Goal: Information Seeking & Learning: Learn about a topic

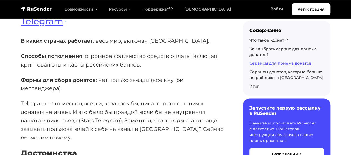
scroll to position [1579, 0]
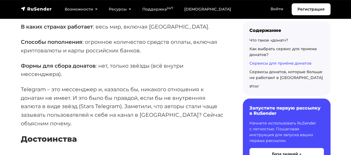
click at [31, 89] on p "Telegram – это мессенджер и, казалось бы, никакого отношения к донатам не имеет…" at bounding box center [123, 106] width 204 height 43
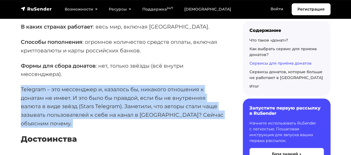
drag, startPoint x: 31, startPoint y: 89, endPoint x: 103, endPoint y: 120, distance: 78.4
click at [103, 120] on p "Telegram – это мессенджер и, казалось бы, никакого отношения к донатам не имеет…" at bounding box center [123, 106] width 204 height 43
drag, startPoint x: 103, startPoint y: 120, endPoint x: 50, endPoint y: 87, distance: 62.0
click at [50, 87] on p "Telegram – это мессенджер и, казалось бы, никакого отношения к донатам не имеет…" at bounding box center [123, 106] width 204 height 43
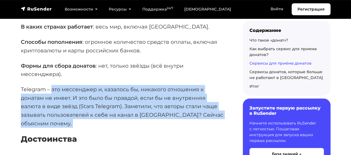
click at [56, 107] on p "Telegram – это мессенджер и, казалось бы, никакого отношения к донатам не имеет…" at bounding box center [123, 106] width 204 height 43
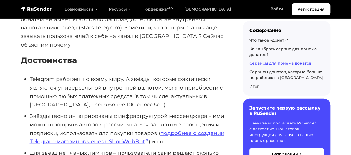
scroll to position [1663, 0]
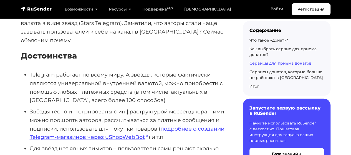
click at [42, 72] on li "Telegram работает по всему миру. А звёзды, которые фактически являются универса…" at bounding box center [127, 87] width 195 height 34
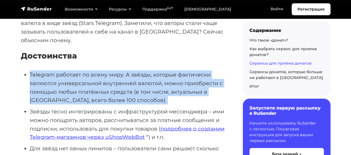
drag, startPoint x: 42, startPoint y: 72, endPoint x: 121, endPoint y: 99, distance: 82.9
click at [121, 99] on li "Telegram работает по всему миру. А звёзды, которые фактически являются универса…" at bounding box center [127, 87] width 195 height 34
drag, startPoint x: 121, startPoint y: 99, endPoint x: 32, endPoint y: 72, distance: 92.8
click at [32, 72] on li "Telegram работает по всему миру. А звёзды, которые фактически являются универса…" at bounding box center [127, 87] width 195 height 34
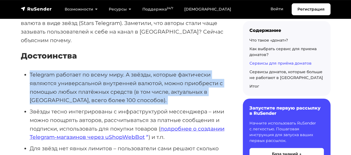
click at [32, 72] on li "Telegram работает по всему миру. А звёзды, которые фактически являются универса…" at bounding box center [127, 87] width 195 height 34
drag, startPoint x: 37, startPoint y: 77, endPoint x: 106, endPoint y: 101, distance: 72.8
click at [106, 101] on li "Telegram работает по всему миру. А звёзды, которые фактически являются универса…" at bounding box center [127, 87] width 195 height 34
click at [108, 101] on li "Telegram работает по всему миру. А звёзды, которые фактически являются универса…" at bounding box center [127, 87] width 195 height 34
drag, startPoint x: 108, startPoint y: 101, endPoint x: 39, endPoint y: 74, distance: 73.7
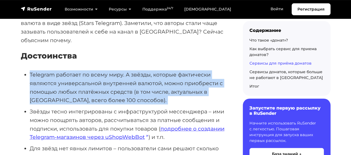
click at [39, 74] on li "Telegram работает по всему миру. А звёзды, которые фактически являются универса…" at bounding box center [127, 87] width 195 height 34
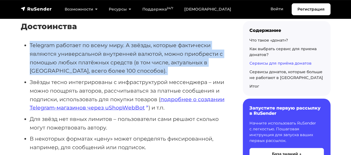
scroll to position [1718, 0]
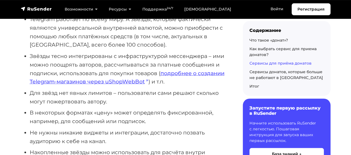
click at [52, 111] on li "В некоторых форматах «цену» может определять фиксированной, например, для сообщ…" at bounding box center [127, 116] width 195 height 17
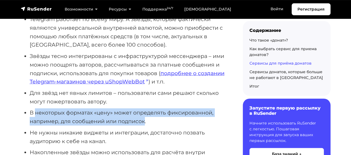
drag, startPoint x: 51, startPoint y: 112, endPoint x: 142, endPoint y: 119, distance: 91.2
click at [141, 120] on li "В некоторых форматах «цену» может определять фиксированной, например, для сообщ…" at bounding box center [127, 116] width 195 height 17
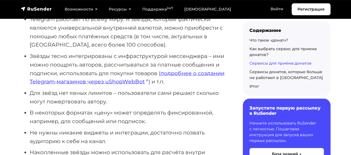
click at [151, 119] on li "В некоторых форматах «цену» может определять фиксированной, например, для сообщ…" at bounding box center [127, 116] width 195 height 17
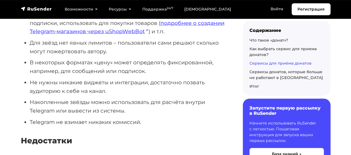
scroll to position [1773, 0]
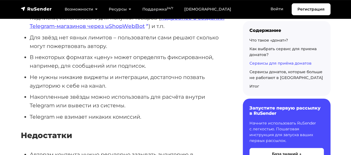
click at [57, 98] on li "Накопленные звёзды можно использовать для расчёта внутри Telegram или вывести и…" at bounding box center [127, 101] width 195 height 17
click at [32, 96] on li "Накопленные звёзды можно использовать для расчёта внутри Telegram или вывести и…" at bounding box center [127, 101] width 195 height 17
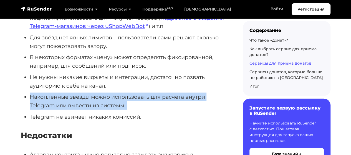
drag, startPoint x: 32, startPoint y: 96, endPoint x: 140, endPoint y: 102, distance: 108.2
click at [140, 102] on li "Накопленные звёзды можно использовать для расчёта внутри Telegram или вывести и…" at bounding box center [127, 101] width 195 height 17
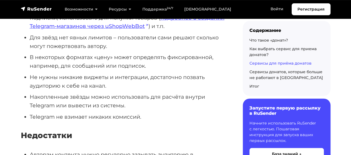
click at [177, 114] on li "Telegram не взимает никаких комиссий." at bounding box center [127, 117] width 195 height 9
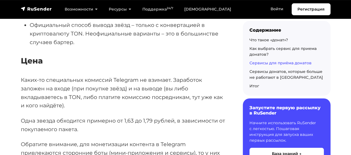
scroll to position [1967, 0]
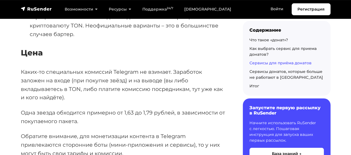
click at [79, 78] on p "Каких-то специальных комиссий Telegram не взимает. Заработок заложен на входе (…" at bounding box center [123, 85] width 204 height 34
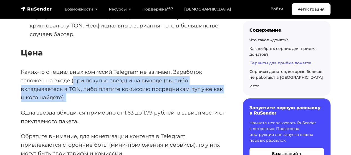
drag, startPoint x: 79, startPoint y: 78, endPoint x: 83, endPoint y: 93, distance: 15.8
click at [83, 93] on p "Каких-то специальных комиссий Telegram не взимает. Заработок заложен на входе (…" at bounding box center [123, 85] width 204 height 34
click at [86, 97] on p "Каких-то специальных комиссий Telegram не взимает. Заработок заложен на входе (…" at bounding box center [123, 85] width 204 height 34
drag, startPoint x: 86, startPoint y: 97, endPoint x: 74, endPoint y: 79, distance: 21.2
click at [74, 79] on p "Каких-то специальных комиссий Telegram не взимает. Заработок заложен на входе (…" at bounding box center [123, 85] width 204 height 34
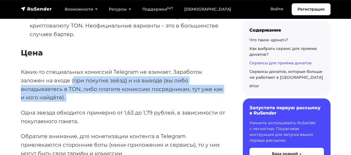
click at [79, 97] on p "Каких-то специальных комиссий Telegram не взимает. Заработок заложен на входе (…" at bounding box center [123, 85] width 204 height 34
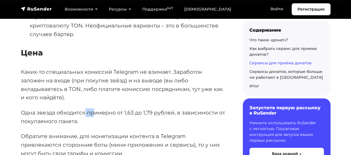
drag, startPoint x: 84, startPoint y: 106, endPoint x: 101, endPoint y: 118, distance: 20.7
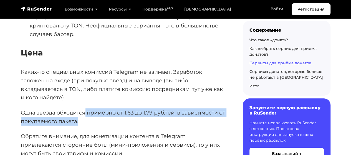
click at [102, 119] on p "Одна звезда обходится примерно от 1,63 до 1,79 рублей, в зависимости от покупае…" at bounding box center [123, 116] width 204 height 17
drag, startPoint x: 102, startPoint y: 119, endPoint x: 98, endPoint y: 98, distance: 21.9
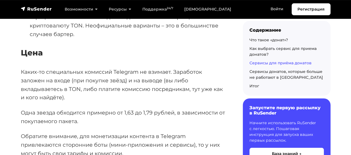
click at [101, 91] on p "Каких-то специальных комиссий Telegram не взимает. Заработок заложен на входе (…" at bounding box center [123, 85] width 204 height 34
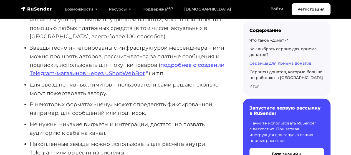
scroll to position [1718, 0]
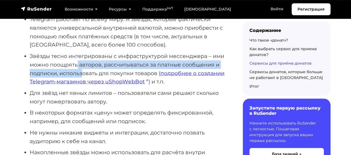
drag, startPoint x: 77, startPoint y: 64, endPoint x: 83, endPoint y: 70, distance: 7.8
click at [83, 70] on li "Звёзды тесно интегрированы с инфраструктурой мессенджера – ими можно поощрять а…" at bounding box center [127, 69] width 195 height 34
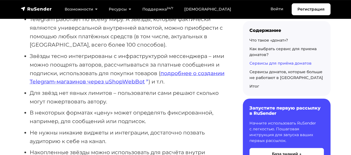
click at [93, 70] on li "Звёзды тесно интегрированы с инфраструктурой мессенджера – ими можно поощрять а…" at bounding box center [127, 69] width 195 height 34
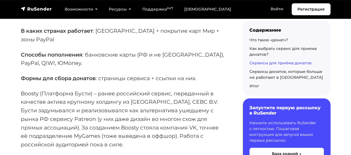
scroll to position [3048, 0]
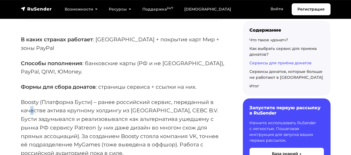
click at [32, 98] on p "Boosty (Платформа Бусти) – ранее российский сервис, переданный в качестве актив…" at bounding box center [123, 128] width 204 height 60
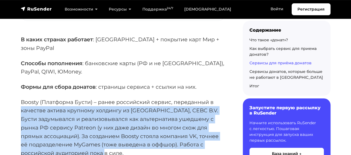
drag, startPoint x: 32, startPoint y: 91, endPoint x: 113, endPoint y: 137, distance: 93.6
click at [113, 137] on p "Boosty (Платформа Бусти) – ранее российский сервис, переданный в качестве актив…" at bounding box center [123, 128] width 204 height 60
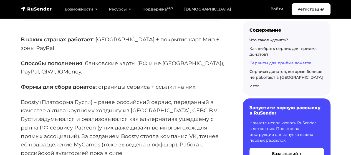
click at [113, 136] on p "Boosty (Платформа Бусти) – ранее российский сервис, переданный в качестве актив…" at bounding box center [123, 128] width 204 height 60
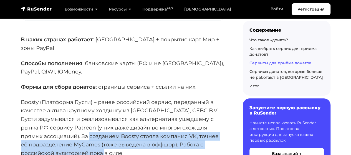
drag, startPoint x: 122, startPoint y: 135, endPoint x: 76, endPoint y: 111, distance: 51.4
click at [76, 111] on p "Boosty (Платформа Бусти) – ранее российский сервис, переданный в качестве актив…" at bounding box center [123, 128] width 204 height 60
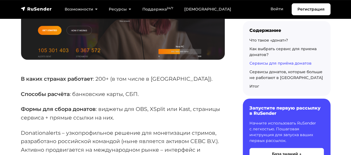
scroll to position [3741, 0]
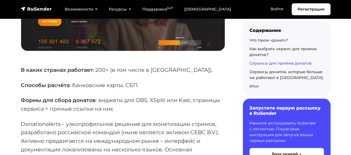
click at [37, 120] on p "Donationalerts – узкопрофильное решение для монетизации стримов, разработано ро…" at bounding box center [123, 158] width 204 height 76
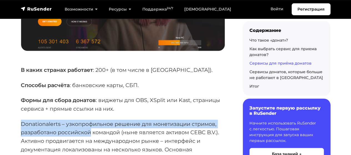
drag, startPoint x: 37, startPoint y: 97, endPoint x: 64, endPoint y: 107, distance: 29.4
click at [64, 120] on p "Donationalerts – узкопрофильное решение для монетизации стримов, разработано ро…" at bounding box center [123, 158] width 204 height 76
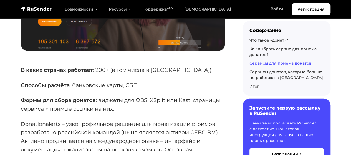
click at [63, 120] on p "Donationalerts – узкопрофильное решение для монетизации стримов, разработано ро…" at bounding box center [123, 158] width 204 height 76
click at [80, 120] on p "Donationalerts – узкопрофильное решение для монетизации стримов, разработано ро…" at bounding box center [123, 158] width 204 height 76
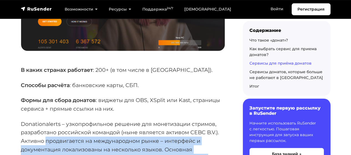
drag, startPoint x: 80, startPoint y: 117, endPoint x: 211, endPoint y: 129, distance: 130.8
click at [211, 129] on p "Donationalerts – узкопрофильное решение для монетизации стримов, разработано ро…" at bounding box center [123, 158] width 204 height 76
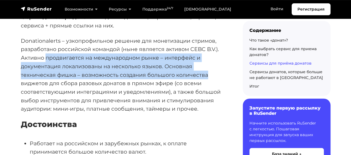
scroll to position [3796, 0]
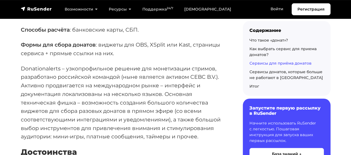
click at [24, 92] on p "Donationalerts – узкопрофильное решение для монетизации стримов, разработано ро…" at bounding box center [123, 102] width 204 height 76
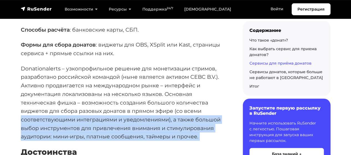
drag, startPoint x: 24, startPoint y: 92, endPoint x: 204, endPoint y: 109, distance: 180.3
click at [204, 109] on p "Donationalerts – узкопрофильное решение для монетизации стримов, разработано ро…" at bounding box center [123, 102] width 204 height 76
click at [203, 109] on p "Donationalerts – узкопрофильное решение для монетизации стримов, разработано ро…" at bounding box center [123, 102] width 204 height 76
drag, startPoint x: 203, startPoint y: 112, endPoint x: 21, endPoint y: 93, distance: 182.4
click at [22, 94] on p "Donationalerts – узкопрофильное решение для монетизации стримов, разработано ро…" at bounding box center [123, 102] width 204 height 76
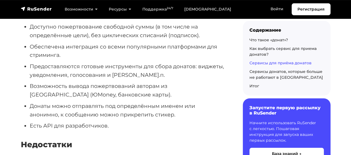
scroll to position [3963, 0]
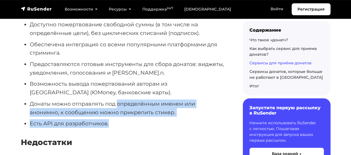
drag, startPoint x: 117, startPoint y: 79, endPoint x: 125, endPoint y: 92, distance: 15.5
click at [125, 92] on ul "Работает на российском и зарубежных рынках, к оплате принимается большое количе…" at bounding box center [123, 64] width 204 height 127
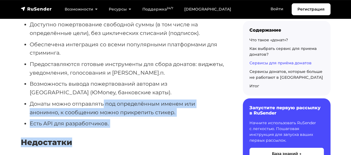
drag, startPoint x: 130, startPoint y: 101, endPoint x: 102, endPoint y: 74, distance: 39.0
click at [117, 119] on li "Есть API для разработчиков." at bounding box center [127, 123] width 195 height 9
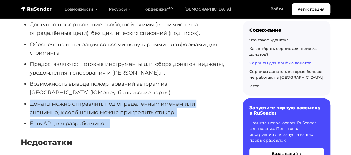
drag, startPoint x: 117, startPoint y: 96, endPoint x: 27, endPoint y: 78, distance: 91.6
click at [27, 78] on ul "Работает на российском и зарубежных рынках, к оплате принимается большое количе…" at bounding box center [123, 64] width 204 height 127
click at [117, 119] on li "Есть API для разработчиков." at bounding box center [127, 123] width 195 height 9
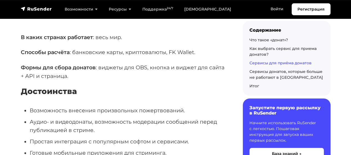
scroll to position [4489, 0]
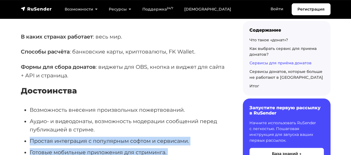
drag, startPoint x: 31, startPoint y: 103, endPoint x: 109, endPoint y: 126, distance: 81.8
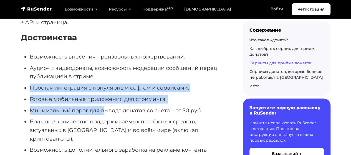
scroll to position [4544, 0]
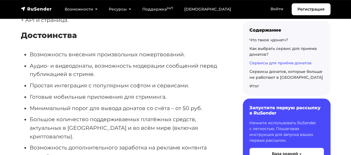
click at [80, 115] on li "Большое количество поддерживаемых платёжных средств, актуальных в [GEOGRAPHIC_D…" at bounding box center [127, 127] width 195 height 25
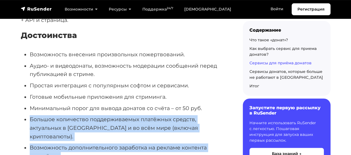
drag, startPoint x: 24, startPoint y: 80, endPoint x: 86, endPoint y: 112, distance: 70.6
click at [85, 111] on ul "Возможность внесения произвольных пожертвований. Аудио- и видеодонаты, возможно…" at bounding box center [123, 135] width 204 height 170
click at [88, 143] on li "Возможность дополнительного заработка на рекламе контента партнёров." at bounding box center [127, 151] width 195 height 17
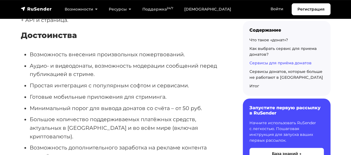
drag, startPoint x: 90, startPoint y: 117, endPoint x: 120, endPoint y: 137, distance: 36.4
click at [116, 135] on ul "Возможность внесения произвольных пожертвований. Аудио- и видеодонаты, возможно…" at bounding box center [123, 135] width 204 height 170
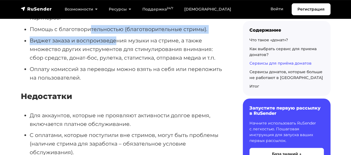
scroll to position [4683, 0]
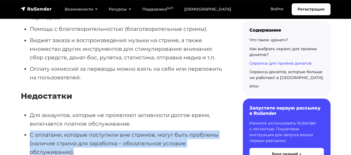
drag, startPoint x: 29, startPoint y: 90, endPoint x: 91, endPoint y: 108, distance: 63.9
click at [89, 130] on li "С оплатами, которые поступили вне стримов, могут быть проблемы (наличие стрима …" at bounding box center [127, 142] width 195 height 25
click at [91, 130] on li "С оплатами, которые поступили вне стримов, могут быть проблемы (наличие стрима …" at bounding box center [127, 142] width 195 height 25
drag, startPoint x: 92, startPoint y: 107, endPoint x: 30, endPoint y: 89, distance: 64.6
click at [30, 130] on li "С оплатами, которые поступили вне стримов, могут быть проблемы (наличие стрима …" at bounding box center [127, 142] width 195 height 25
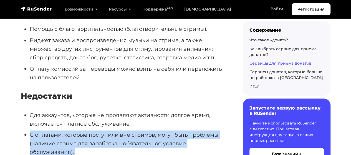
click at [30, 130] on li "С оплатами, которые поступили вне стримов, могут быть проблемы (наличие стрима …" at bounding box center [127, 142] width 195 height 25
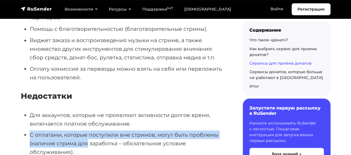
drag, startPoint x: 29, startPoint y: 90, endPoint x: 97, endPoint y: 103, distance: 68.7
click at [93, 130] on li "С оплатами, которые поступили вне стримов, могут быть проблемы (наличие стрима …" at bounding box center [127, 142] width 195 height 25
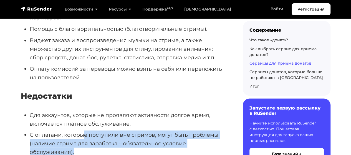
drag, startPoint x: 99, startPoint y: 107, endPoint x: 81, endPoint y: 89, distance: 25.5
click at [83, 130] on li "С оплатами, которые поступили вне стримов, могут быть проблемы (наличие стрима …" at bounding box center [127, 142] width 195 height 25
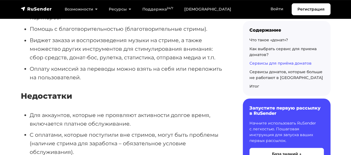
click at [81, 130] on li "С оплатами, которые поступили вне стримов, могут быть проблемы (наличие стрима …" at bounding box center [127, 142] width 195 height 25
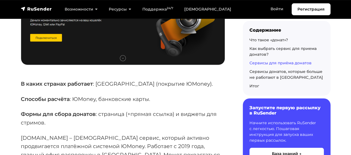
scroll to position [5071, 0]
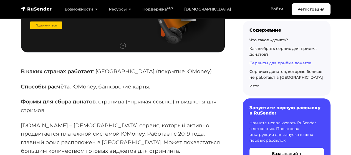
click at [35, 121] on p "[DOMAIN_NAME] – [DEMOGRAPHIC_DATA] сервис, который активно продвигается платёжн…" at bounding box center [123, 138] width 204 height 34
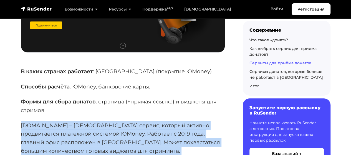
drag, startPoint x: 35, startPoint y: 82, endPoint x: 123, endPoint y: 108, distance: 91.2
click at [123, 121] on p "[DOMAIN_NAME] – [DEMOGRAPHIC_DATA] сервис, который активно продвигается платёжн…" at bounding box center [123, 138] width 204 height 34
click at [138, 121] on p "[DOMAIN_NAME] – [DEMOGRAPHIC_DATA] сервис, который активно продвигается платёжн…" at bounding box center [123, 138] width 204 height 34
drag, startPoint x: 138, startPoint y: 109, endPoint x: 33, endPoint y: 80, distance: 108.8
click at [33, 121] on p "[DOMAIN_NAME] – [DEMOGRAPHIC_DATA] сервис, который активно продвигается платёжн…" at bounding box center [123, 138] width 204 height 34
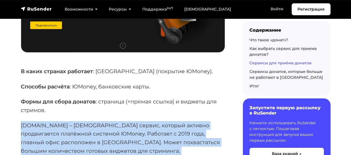
click at [76, 121] on p "[DOMAIN_NAME] – [DEMOGRAPHIC_DATA] сервис, который активно продвигается платёжн…" at bounding box center [123, 138] width 204 height 34
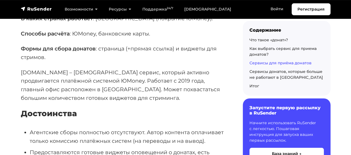
scroll to position [5126, 0]
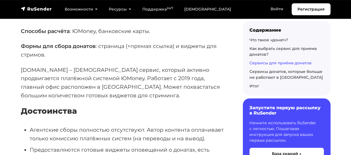
click at [40, 126] on li "Агентские сборы полностью отсутствуют. Автор контента оплачивает только комисси…" at bounding box center [127, 134] width 195 height 17
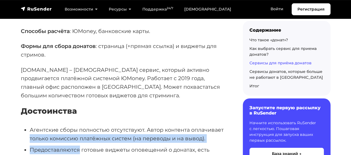
drag, startPoint x: 40, startPoint y: 93, endPoint x: 54, endPoint y: 104, distance: 18.3
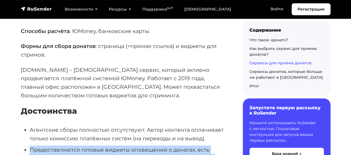
drag, startPoint x: 49, startPoint y: 106, endPoint x: 112, endPoint y: 136, distance: 69.8
drag, startPoint x: 113, startPoint y: 138, endPoint x: 43, endPoint y: 100, distance: 79.0
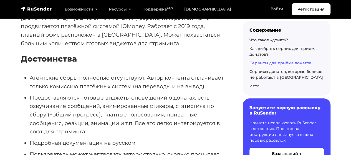
scroll to position [5210, 0]
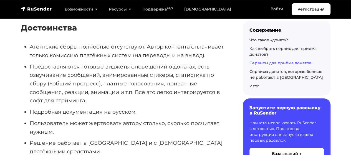
drag, startPoint x: 30, startPoint y: 116, endPoint x: 67, endPoint y: 131, distance: 39.3
drag, startPoint x: 70, startPoint y: 125, endPoint x: 75, endPoint y: 111, distance: 15.3
click at [70, 113] on ul "Агентские сборы полностью отсутствуют. Автор контента оплачивает только комисси…" at bounding box center [123, 120] width 204 height 156
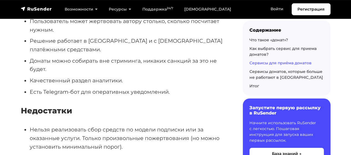
scroll to position [5320, 0]
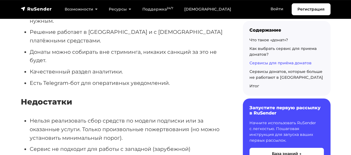
click at [43, 116] on li "Нельзя реализовать сбор средств по модели подписки или за оказанные услуги. Тол…" at bounding box center [127, 128] width 195 height 25
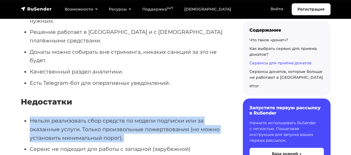
drag, startPoint x: 43, startPoint y: 77, endPoint x: 142, endPoint y: 93, distance: 99.7
click at [142, 116] on li "Нельзя реализовать сбор средств по модели подписки или за оказанные услуги. Тол…" at bounding box center [127, 128] width 195 height 25
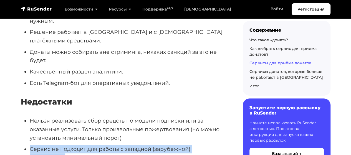
drag, startPoint x: 144, startPoint y: 94, endPoint x: 194, endPoint y: 119, distance: 55.8
click at [194, 119] on ul "Нельзя реализовать сбор средств по модели подписки или за оказанные услуги. Тол…" at bounding box center [123, 144] width 204 height 57
drag, startPoint x: 195, startPoint y: 125, endPoint x: 192, endPoint y: 92, distance: 33.1
click at [192, 116] on ul "Нельзя реализовать сбор средств по модели подписки или за оказанные услуги. Тол…" at bounding box center [123, 144] width 204 height 57
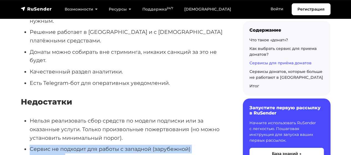
click at [192, 116] on li "Нельзя реализовать сбор средств по модели подписки или за оказанные услуги. Тол…" at bounding box center [127, 128] width 195 height 25
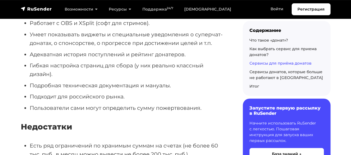
scroll to position [5902, 0]
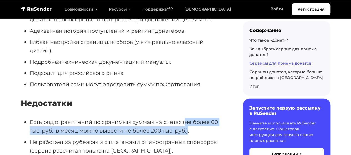
drag, startPoint x: 184, startPoint y: 79, endPoint x: 186, endPoint y: 86, distance: 7.7
click at [186, 118] on li "Есть ряд ограничений по хранимым суммам на счетах (не более 60 тыс. руб., в мес…" at bounding box center [127, 126] width 195 height 17
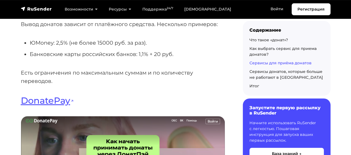
scroll to position [4212, 0]
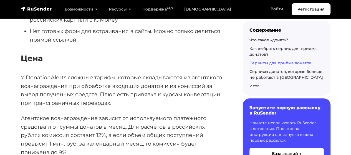
scroll to position [4157, 0]
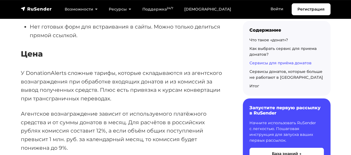
click at [22, 49] on h4 "Цена" at bounding box center [123, 53] width 204 height 9
click at [74, 69] on p "У DonationAlerts сложные тарифы, которые складываются из агентского вознагражде…" at bounding box center [123, 86] width 204 height 34
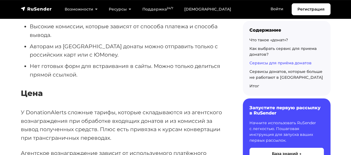
scroll to position [4129, 0]
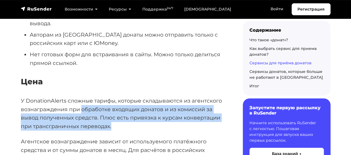
drag, startPoint x: 82, startPoint y: 82, endPoint x: 120, endPoint y: 97, distance: 40.8
click at [117, 97] on p "У DonationAlerts сложные тарифы, которые складываются из агентского вознагражде…" at bounding box center [123, 113] width 204 height 34
click at [124, 98] on p "У DonationAlerts сложные тарифы, которые складываются из агентского вознагражде…" at bounding box center [123, 113] width 204 height 34
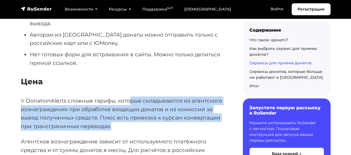
drag, startPoint x: 125, startPoint y: 98, endPoint x: 130, endPoint y: 72, distance: 26.6
click at [130, 96] on p "У DonationAlerts сложные тарифы, которые складываются из агентского вознагражде…" at bounding box center [123, 113] width 204 height 34
click at [137, 96] on p "У DonationAlerts сложные тарифы, которые складываются из агентского вознагражде…" at bounding box center [123, 113] width 204 height 34
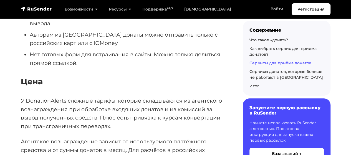
click at [142, 98] on p "У DonationAlerts сложные тарифы, которые складываются из агентского вознагражде…" at bounding box center [123, 113] width 204 height 34
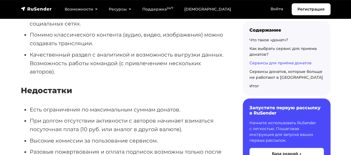
scroll to position [3436, 0]
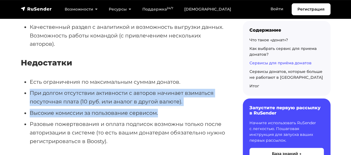
drag, startPoint x: 31, startPoint y: 68, endPoint x: 201, endPoint y: 84, distance: 170.6
click at [201, 84] on ul "Есть ограничения по максимальным суммам донатов. При долгом отсутствии активнос…" at bounding box center [123, 112] width 204 height 68
click at [201, 109] on li "Высокие комиссии за пользование сервисом." at bounding box center [127, 113] width 195 height 9
drag, startPoint x: 200, startPoint y: 84, endPoint x: 199, endPoint y: 57, distance: 26.9
click at [200, 78] on ul "Есть ограничения по максимальным суммам донатов. При долгом отсутствии активнос…" at bounding box center [123, 112] width 204 height 68
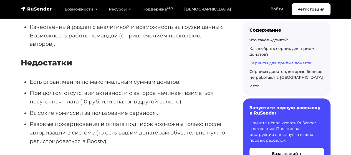
click at [83, 120] on li "Разовые пожертвования и оплата подписок возможны только после авторизации в сис…" at bounding box center [127, 132] width 195 height 25
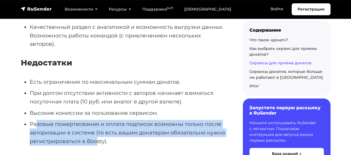
drag, startPoint x: 38, startPoint y: 99, endPoint x: 124, endPoint y: 116, distance: 87.0
click at [111, 120] on li "Разовые пожертвования и оплата подписок возможны только после авторизации в сис…" at bounding box center [127, 132] width 195 height 25
click at [132, 120] on li "Разовые пожертвования и оплата подписок возможны только после авторизации в сис…" at bounding box center [127, 132] width 195 height 25
click at [130, 120] on li "Разовые пожертвования и оплата подписок возможны только после авторизации в сис…" at bounding box center [127, 132] width 195 height 25
drag, startPoint x: 126, startPoint y: 116, endPoint x: 22, endPoint y: 97, distance: 105.9
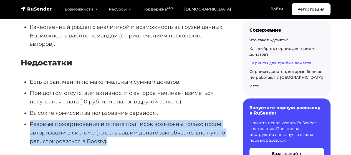
click at [22, 97] on ul "Есть ограничения по максимальным суммам донатов. При долгом отсутствии активнос…" at bounding box center [123, 112] width 204 height 68
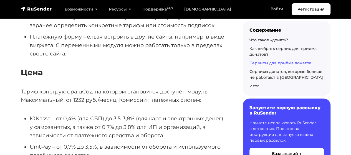
scroll to position [1386, 0]
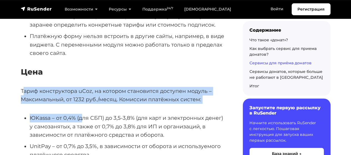
drag, startPoint x: 23, startPoint y: 92, endPoint x: 88, endPoint y: 106, distance: 65.8
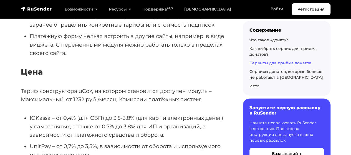
drag, startPoint x: 117, startPoint y: 114, endPoint x: 106, endPoint y: 118, distance: 12.4
click at [117, 116] on li "ЮKassa – от 0,4% (для СБП) до 3,5-3,8% (для карт и электронных денег) у самозан…" at bounding box center [127, 126] width 195 height 25
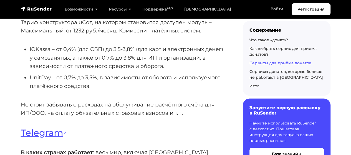
scroll to position [1469, 0]
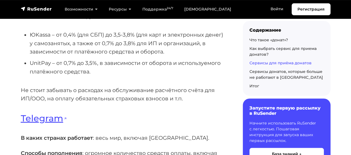
click at [27, 88] on p "Не стоит забывать о расходах на обслуживание расчётного счёта для ИП/ООО, на оп…" at bounding box center [123, 94] width 204 height 17
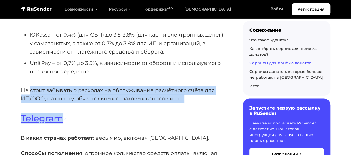
drag, startPoint x: 37, startPoint y: 90, endPoint x: 178, endPoint y: 103, distance: 141.4
click at [201, 102] on p "Не стоит забывать о расходах на обслуживание расчётного счёта для ИП/ООО, на оп…" at bounding box center [123, 94] width 204 height 17
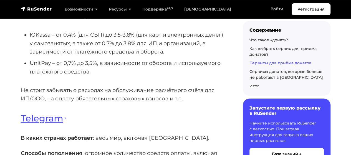
click at [201, 102] on p "Не стоит забывать о расходах на обслуживание расчётного счёта для ИП/ООО, на оп…" at bounding box center [123, 94] width 204 height 17
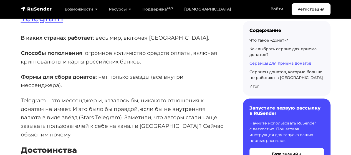
scroll to position [1579, 0]
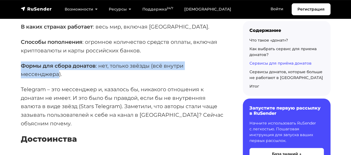
drag, startPoint x: 19, startPoint y: 67, endPoint x: 57, endPoint y: 73, distance: 37.9
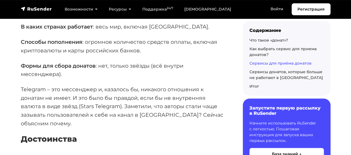
click at [76, 74] on p "Формы для сбора донатов : нет, только звёзды (всё внутри мессенджера)." at bounding box center [123, 70] width 204 height 17
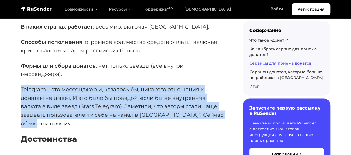
drag, startPoint x: 22, startPoint y: 90, endPoint x: 75, endPoint y: 123, distance: 63.4
click at [75, 123] on p "Telegram – это мессенджер и, казалось бы, никакого отношения к донатам не имеет…" at bounding box center [123, 106] width 204 height 43
click at [77, 123] on p "Telegram – это мессенджер и, казалось бы, никакого отношения к донатам не имеет…" at bounding box center [123, 106] width 204 height 43
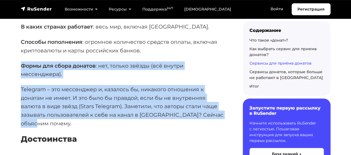
drag, startPoint x: 76, startPoint y: 123, endPoint x: 21, endPoint y: 63, distance: 81.6
click at [21, 67] on strong "Формы для сбора донатов" at bounding box center [58, 65] width 75 height 7
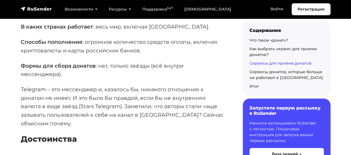
click at [76, 98] on p "Telegram – это мессенджер и, казалось бы, никакого отношения к донатам не имеет…" at bounding box center [123, 106] width 204 height 43
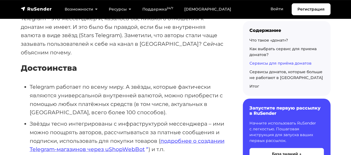
scroll to position [1663, 0]
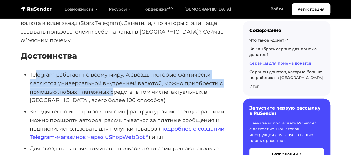
drag, startPoint x: 34, startPoint y: 76, endPoint x: 130, endPoint y: 103, distance: 99.4
click at [117, 97] on li "Telegram работает по всему миру. А звёзды, которые фактически являются универса…" at bounding box center [127, 87] width 195 height 34
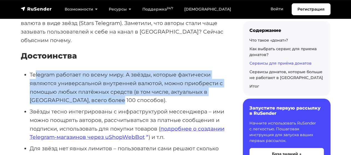
click at [131, 104] on ul "Telegram работает по всему миру. А звёзды, которые фактически являются универса…" at bounding box center [123, 150] width 204 height 161
drag, startPoint x: 124, startPoint y: 102, endPoint x: 30, endPoint y: 75, distance: 97.8
click at [30, 75] on li "Telegram работает по всему миру. А звёзды, которые фактически являются универса…" at bounding box center [127, 87] width 195 height 34
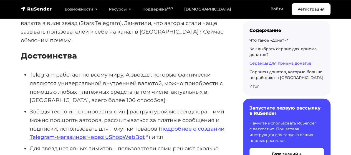
drag, startPoint x: 60, startPoint y: 108, endPoint x: 53, endPoint y: 112, distance: 8.6
click at [60, 108] on li "Звёзды тесно интегрированы с инфраструктурой мессенджера – ими можно поощрять а…" at bounding box center [127, 124] width 195 height 34
click at [31, 110] on li "Звёзды тесно интегрированы с инфраструктурой мессенджера – ими можно поощрять а…" at bounding box center [127, 124] width 195 height 34
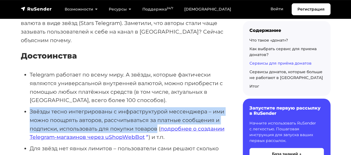
drag, startPoint x: 31, startPoint y: 110, endPoint x: 143, endPoint y: 130, distance: 114.2
click at [143, 130] on li "Звёзды тесно интегрированы с инфраструктурой мессенджера – ими можно поощрять а…" at bounding box center [127, 124] width 195 height 34
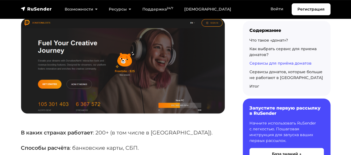
scroll to position [3769, 0]
